Goal: Task Accomplishment & Management: Complete application form

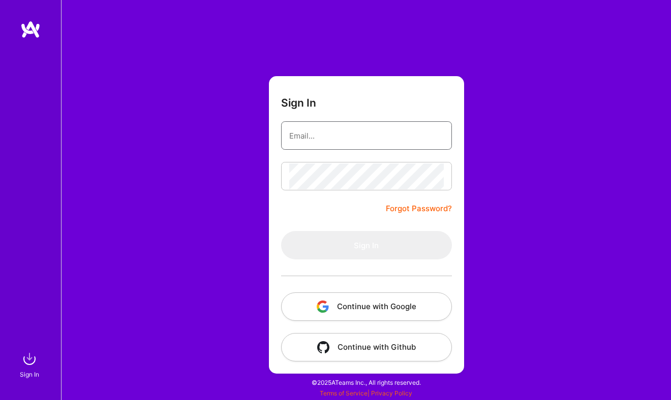
click at [373, 147] on input "email" at bounding box center [366, 136] width 154 height 26
type input "[EMAIL_ADDRESS][DOMAIN_NAME]"
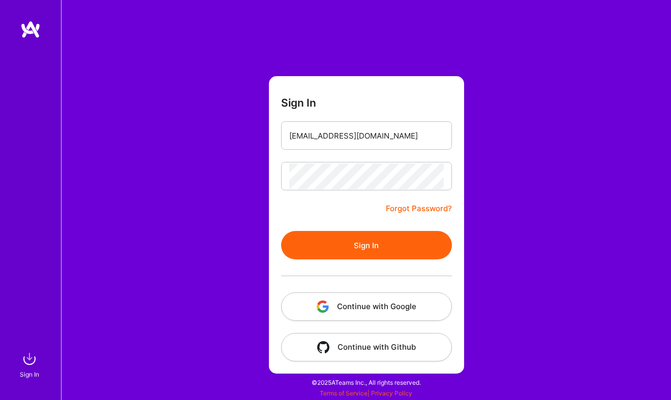
click at [349, 240] on button "Sign In" at bounding box center [366, 245] width 171 height 28
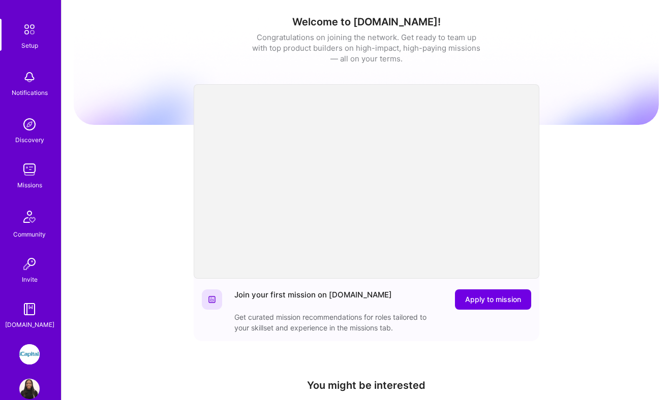
scroll to position [57, 0]
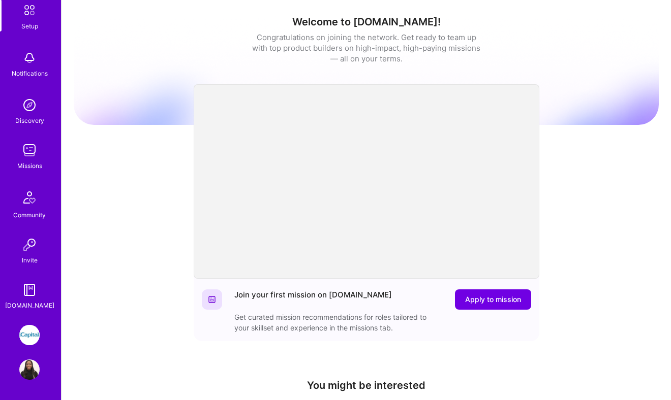
click at [33, 370] on img at bounding box center [29, 370] width 20 height 20
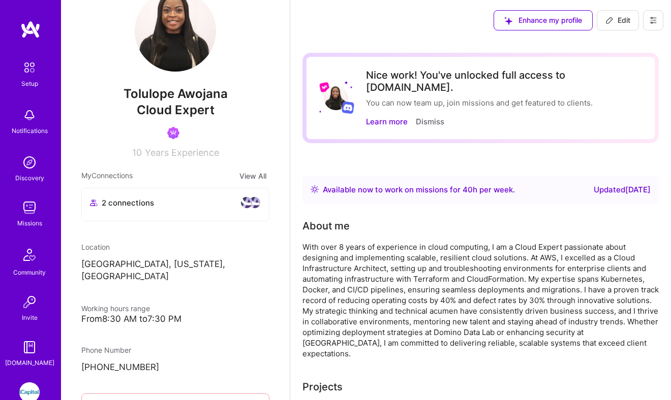
scroll to position [32, 0]
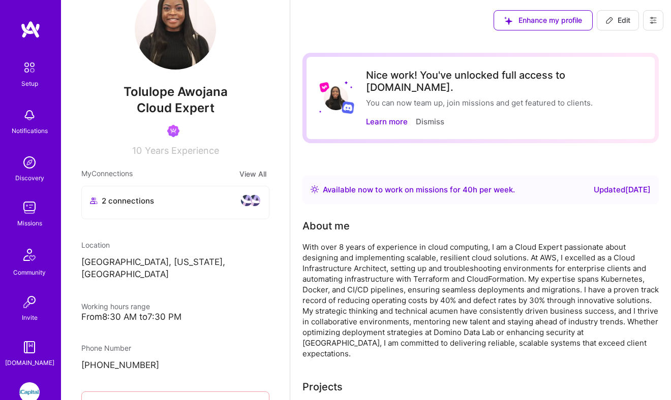
click at [33, 392] on img at bounding box center [29, 393] width 20 height 20
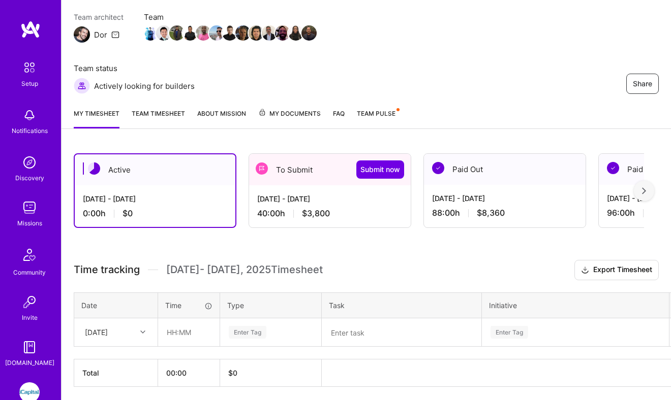
scroll to position [90, 0]
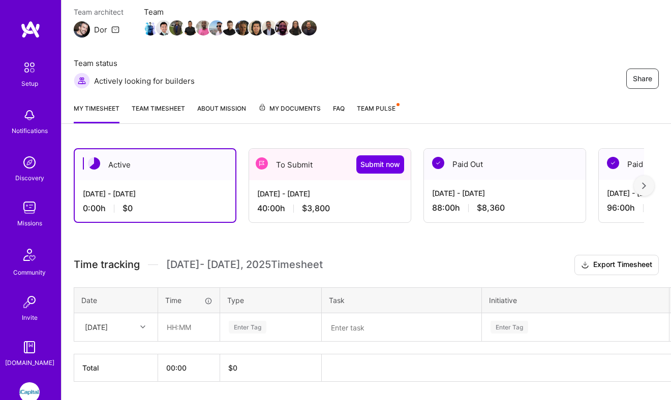
click at [302, 180] on div "[DATE] - [DATE] 40:00 h $3,800" at bounding box center [330, 201] width 162 height 42
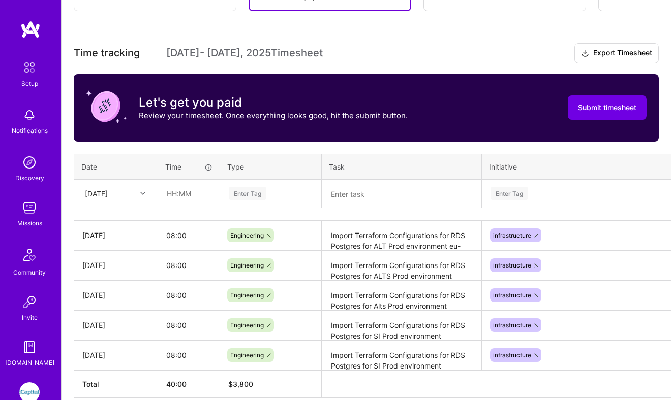
scroll to position [303, 0]
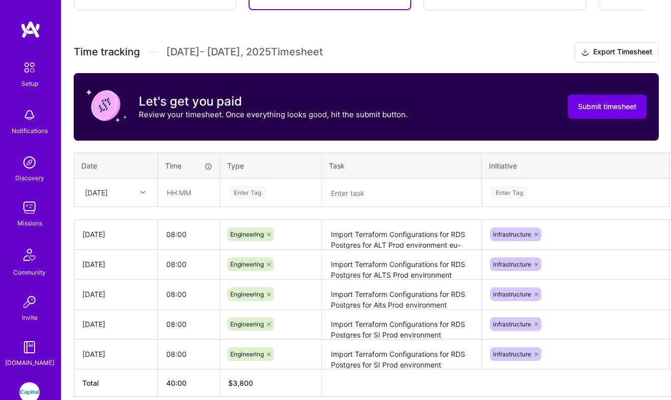
click at [139, 191] on div at bounding box center [144, 192] width 16 height 13
click at [120, 309] on div "[DATE]" at bounding box center [116, 313] width 82 height 19
click at [185, 192] on input "text" at bounding box center [189, 192] width 60 height 27
type input "08:00"
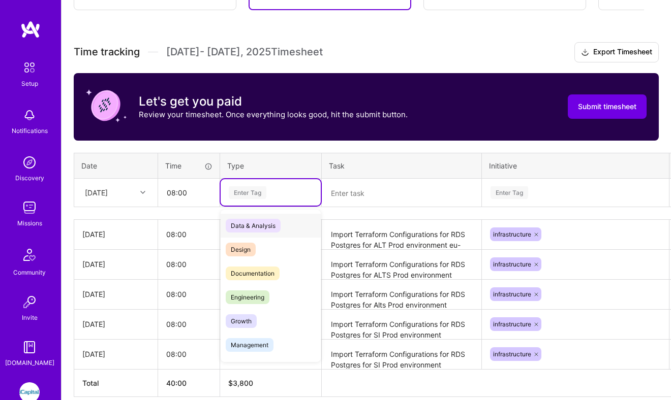
click at [248, 198] on div "Enter Tag" at bounding box center [248, 193] width 38 height 16
click at [238, 301] on span "Engineering" at bounding box center [248, 298] width 44 height 14
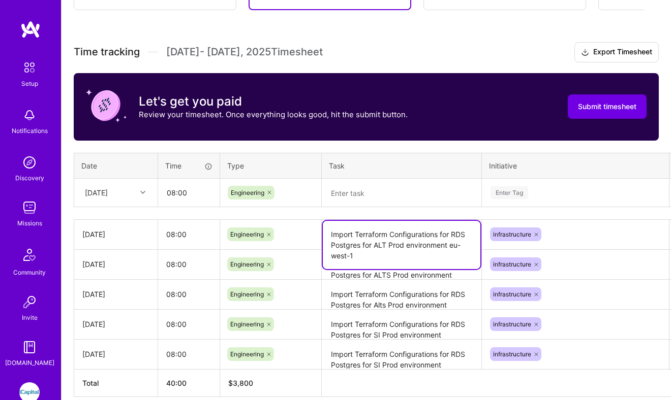
click at [380, 240] on textarea "Import Terraform Configurations for RDS Postgres for ALT Prod environment eu-we…" at bounding box center [402, 245] width 158 height 48
click at [393, 189] on textarea at bounding box center [402, 193] width 158 height 26
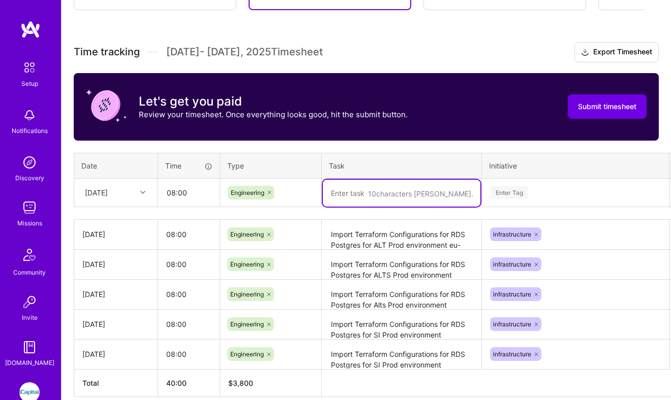
paste textarea "[EMAIL_ADDRESS][DOMAIN_NAME] [DOMAIN_NAME][EMAIL_ADDRESS][DOMAIN_NAME] [EMAIL_A…"
type textarea "[EMAIL_ADDRESS][DOMAIN_NAME] [DOMAIN_NAME][EMAIL_ADDRESS][DOMAIN_NAME] [EMAIL_A…"
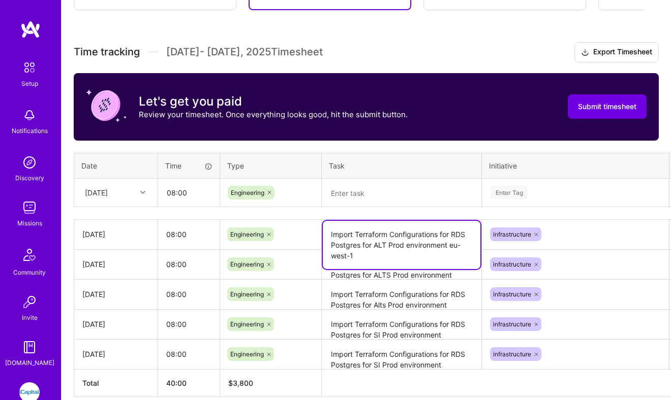
drag, startPoint x: 330, startPoint y: 239, endPoint x: 395, endPoint y: 256, distance: 67.7
click at [395, 256] on textarea "Import Terraform Configurations for RDS Postgres for ALT Prod environment eu-we…" at bounding box center [402, 245] width 158 height 48
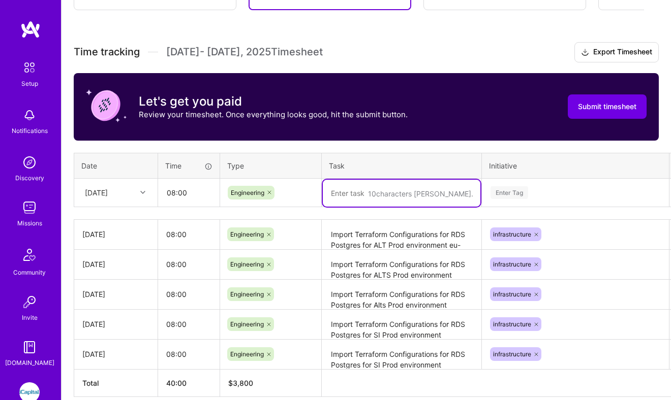
click at [346, 188] on textarea at bounding box center [402, 193] width 158 height 27
paste textarea "Import Terraform Configurations for RDS Postgres for ALT Prod environment eu-we…"
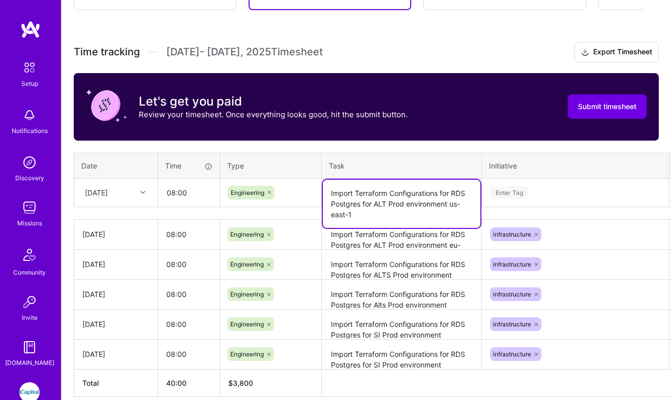
type textarea "Import Terraform Configurations for RDS Postgres for ALT Prod environment us-ea…"
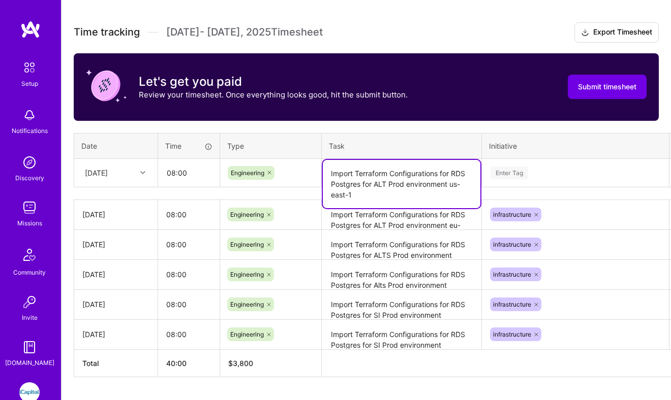
click at [547, 186] on div "Enter Tag" at bounding box center [575, 173] width 186 height 26
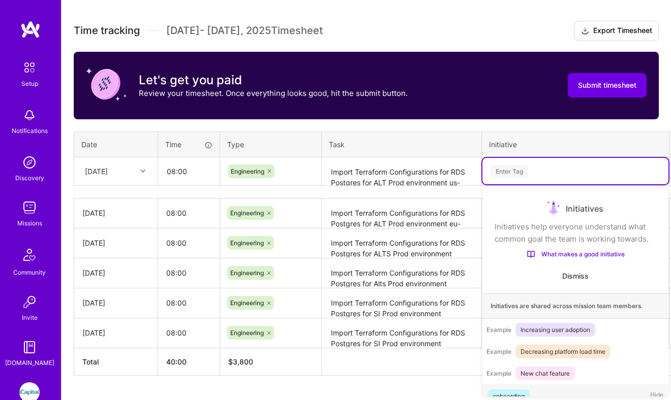
scroll to position [17, 0]
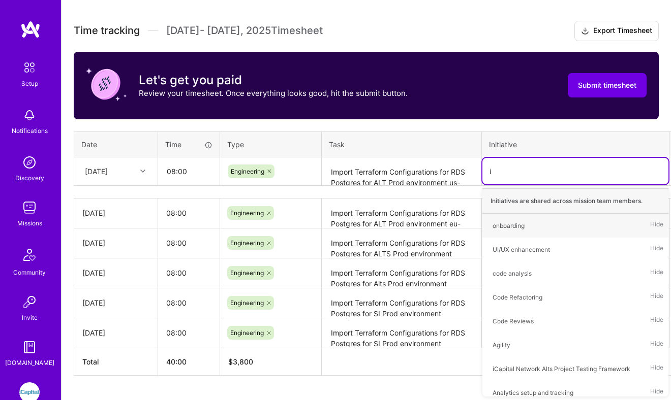
type input "in"
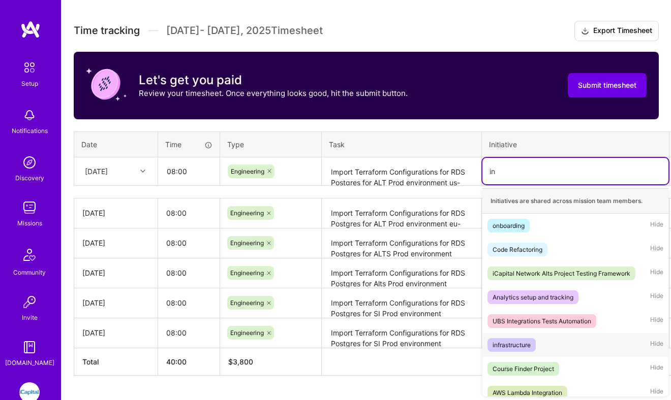
click at [525, 353] on div "infrastructure Hide" at bounding box center [575, 345] width 186 height 24
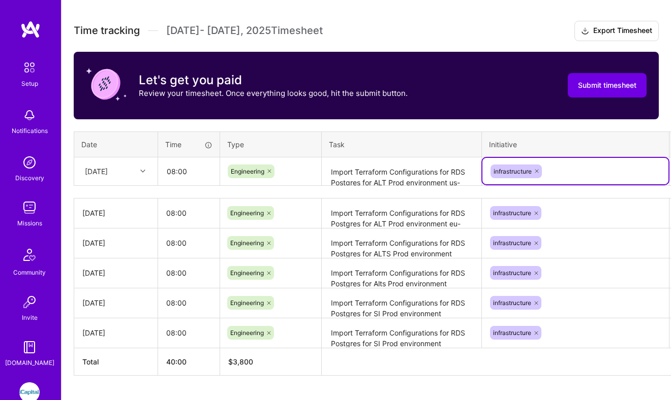
scroll to position [325, 33]
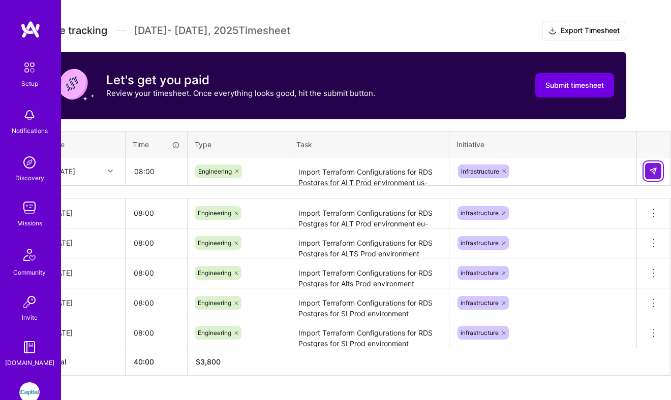
click at [651, 166] on button at bounding box center [653, 171] width 16 height 16
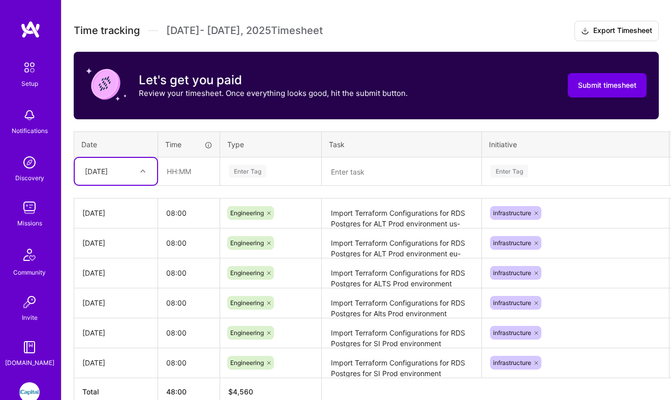
scroll to position [325, 1]
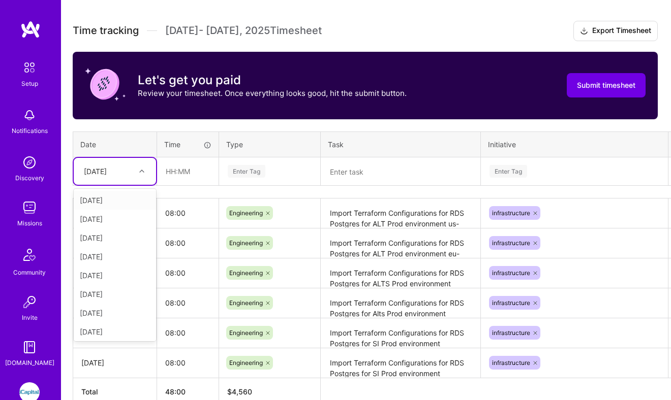
click at [107, 167] on div "[DATE]" at bounding box center [95, 171] width 23 height 11
click at [110, 293] on div "[DATE]" at bounding box center [115, 292] width 82 height 19
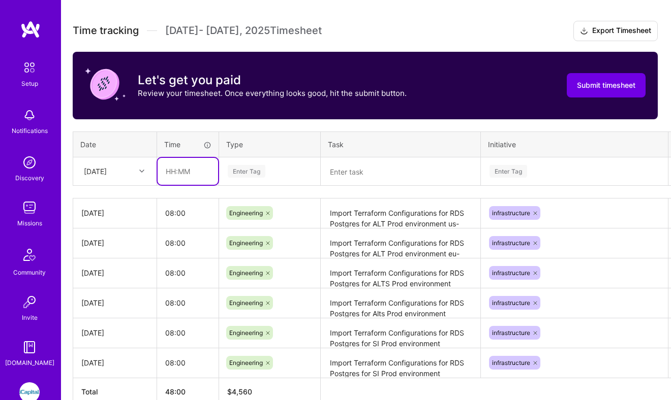
click at [192, 173] on input "text" at bounding box center [188, 171] width 60 height 27
type input "08:00"
click at [196, 205] on input "08:00" at bounding box center [187, 213] width 61 height 27
click at [250, 174] on div "Enter Tag" at bounding box center [247, 172] width 38 height 16
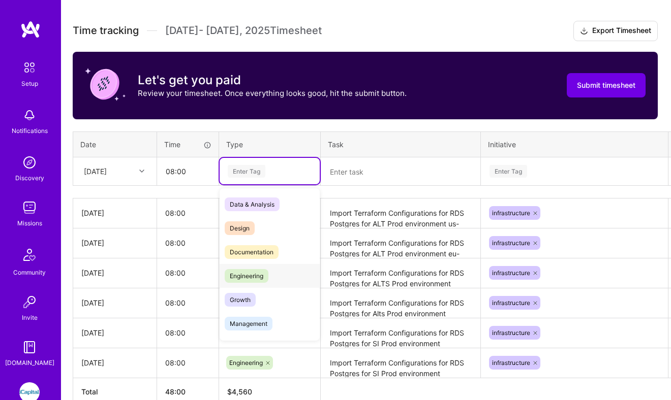
click at [251, 275] on span "Engineering" at bounding box center [247, 276] width 44 height 14
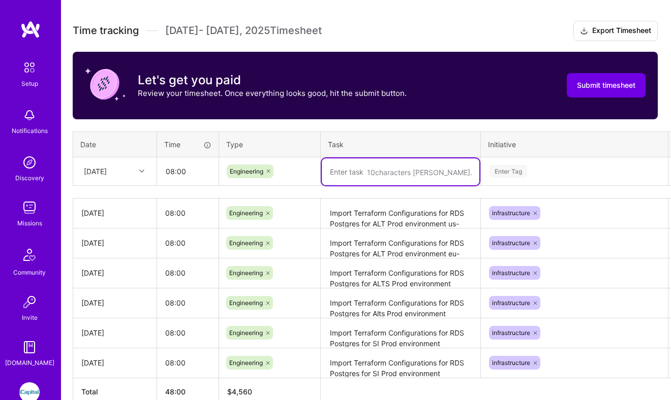
click at [359, 176] on textarea at bounding box center [401, 172] width 158 height 27
paste textarea "Import Terraform Configurations for RDS Postgres for ALT Prod environment eu-we…"
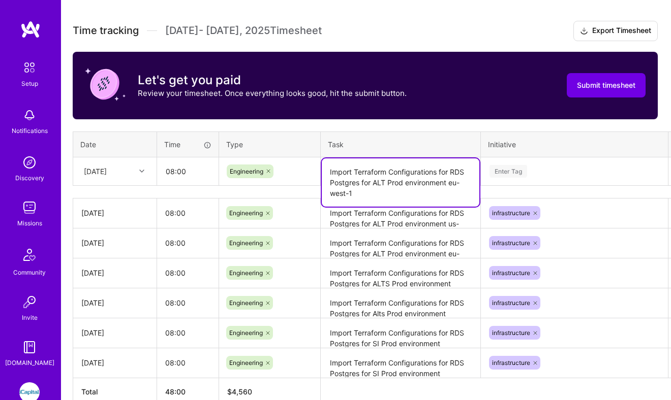
click at [453, 185] on textarea "Import Terraform Configurations for RDS Postgres for ALT Prod environment eu-we…" at bounding box center [401, 183] width 158 height 48
click at [334, 195] on textarea "Import Terraform Configurations for RDS Postgres for ALT Prod environment us-we…" at bounding box center [401, 183] width 158 height 48
type textarea "Import Terraform Configurations for RDS Postgres for ALT Prod environment us-ea…"
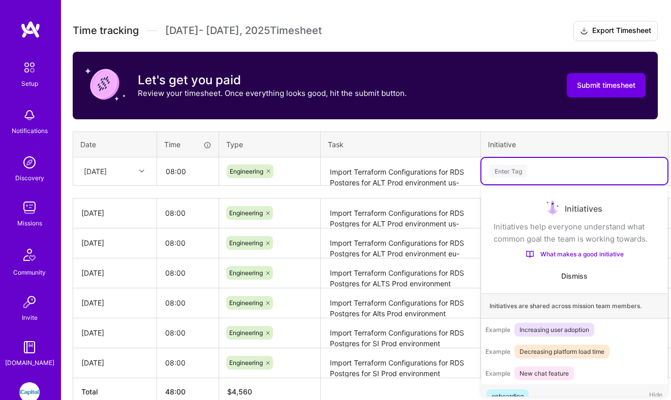
click at [547, 169] on div "Enter Tag" at bounding box center [574, 171] width 172 height 13
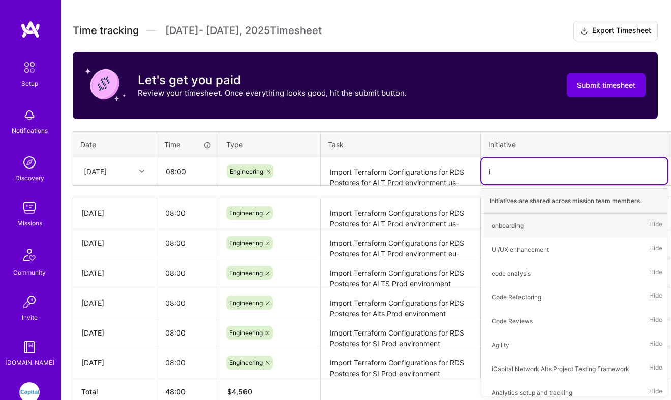
type input "in"
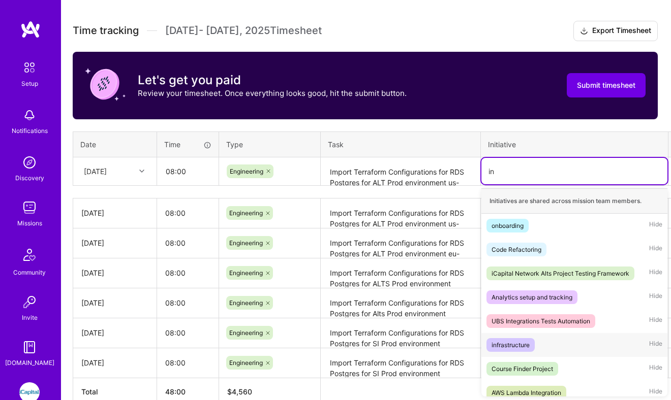
click at [539, 347] on div "infrastructure Hide" at bounding box center [574, 345] width 186 height 24
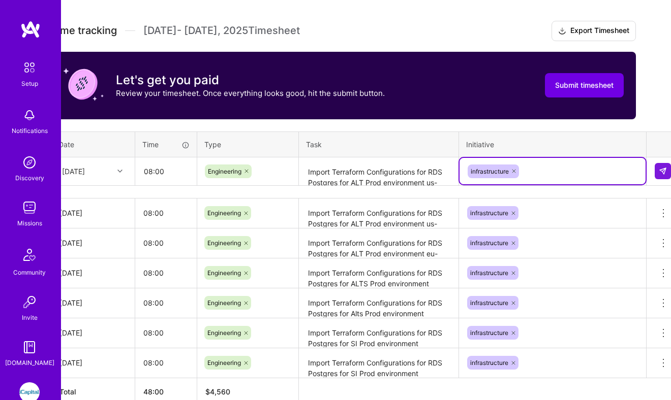
scroll to position [325, 25]
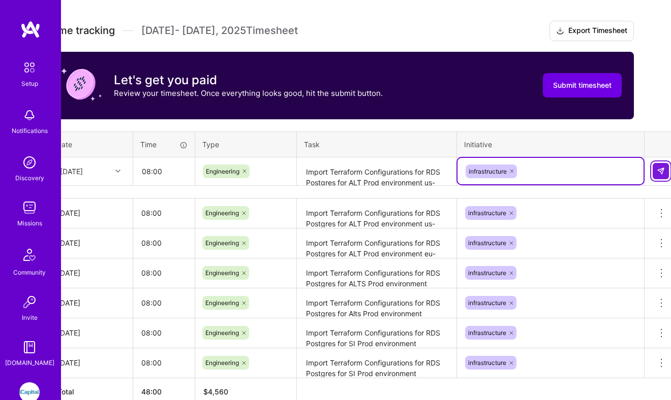
click at [661, 174] on img at bounding box center [661, 171] width 8 height 8
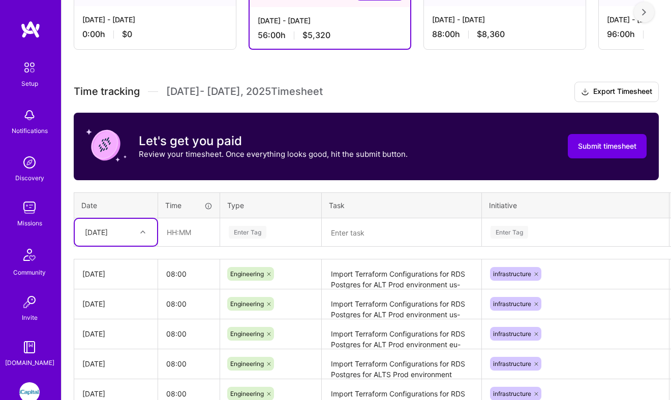
scroll to position [261, 0]
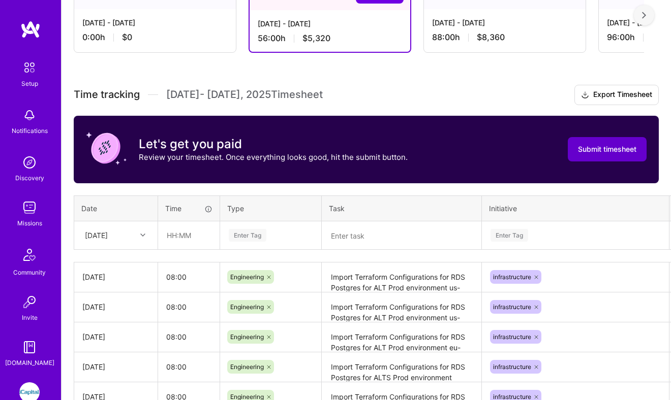
click at [581, 149] on span "Submit timesheet" at bounding box center [607, 149] width 58 height 10
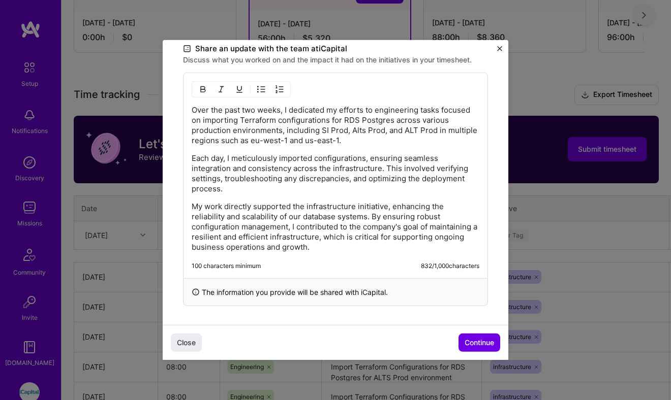
scroll to position [316, 0]
click at [484, 336] on button "Continue" at bounding box center [479, 343] width 42 height 18
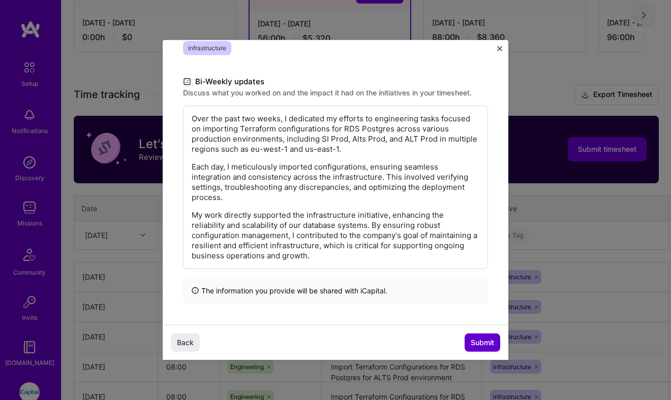
scroll to position [179, 0]
click at [482, 340] on span "Submit" at bounding box center [482, 343] width 23 height 10
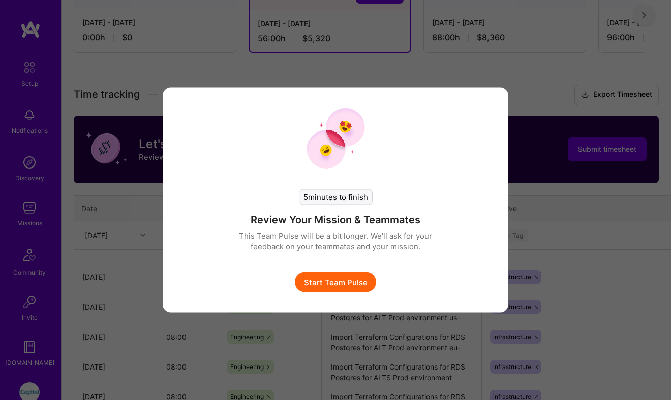
click at [342, 283] on button "Start Team Pulse" at bounding box center [335, 282] width 81 height 20
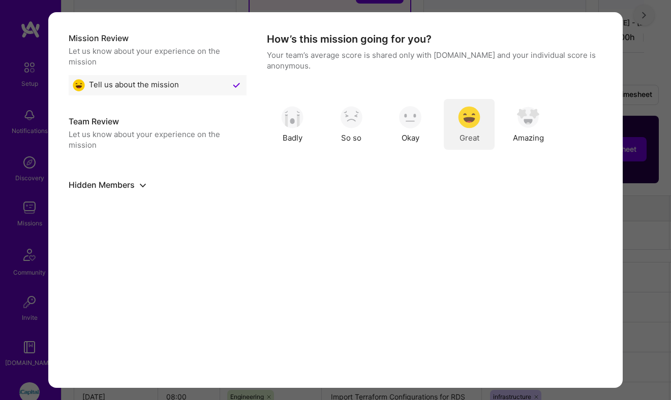
click at [485, 129] on div "Great" at bounding box center [469, 124] width 51 height 51
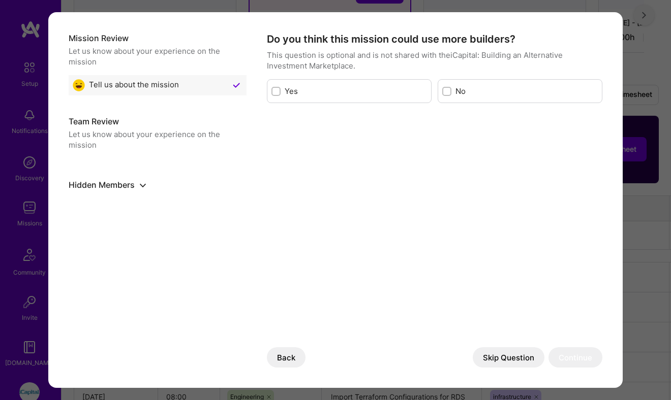
click at [492, 360] on button "Skip Question" at bounding box center [509, 358] width 72 height 20
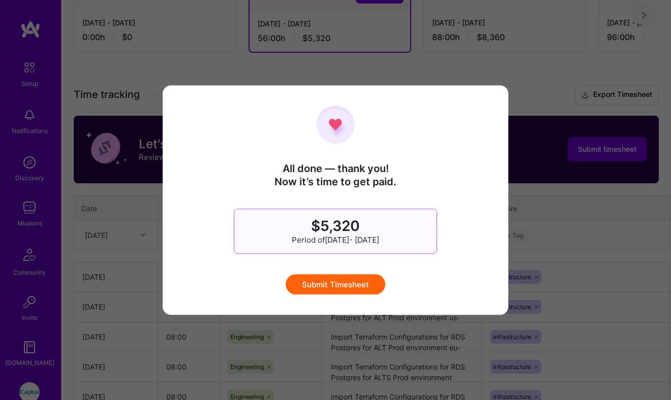
click at [364, 287] on button "Submit Timesheet" at bounding box center [336, 284] width 100 height 20
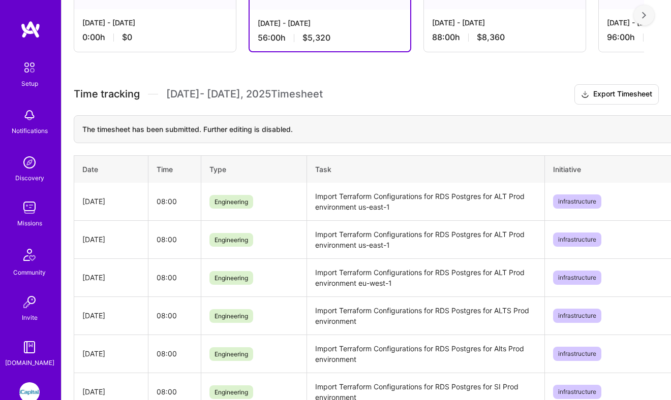
scroll to position [260, 0]
